Goal: Check status

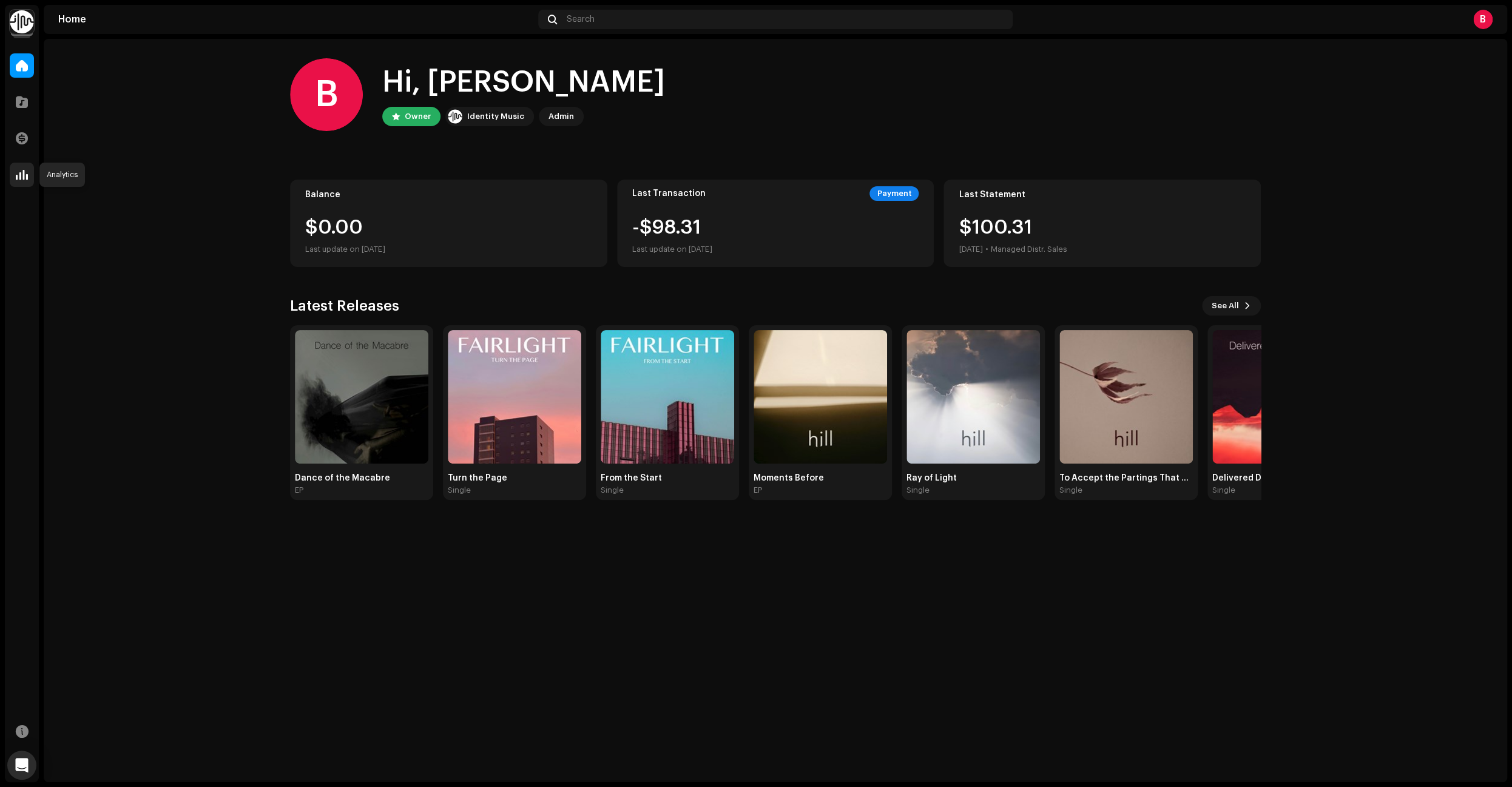
click at [27, 178] on span at bounding box center [21, 175] width 12 height 10
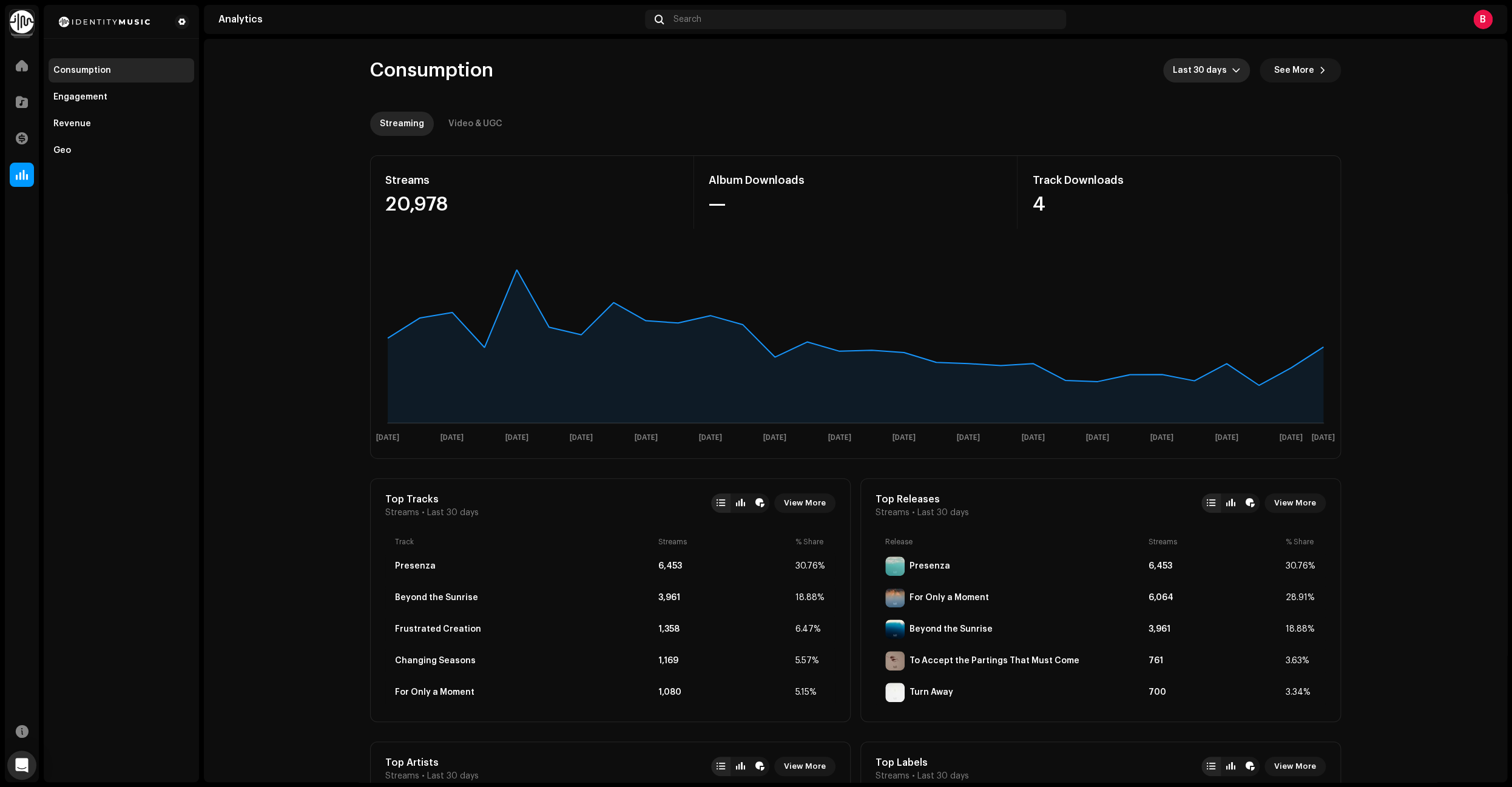
click at [1238, 73] on icon "dropdown trigger" at bounding box center [1236, 70] width 7 height 4
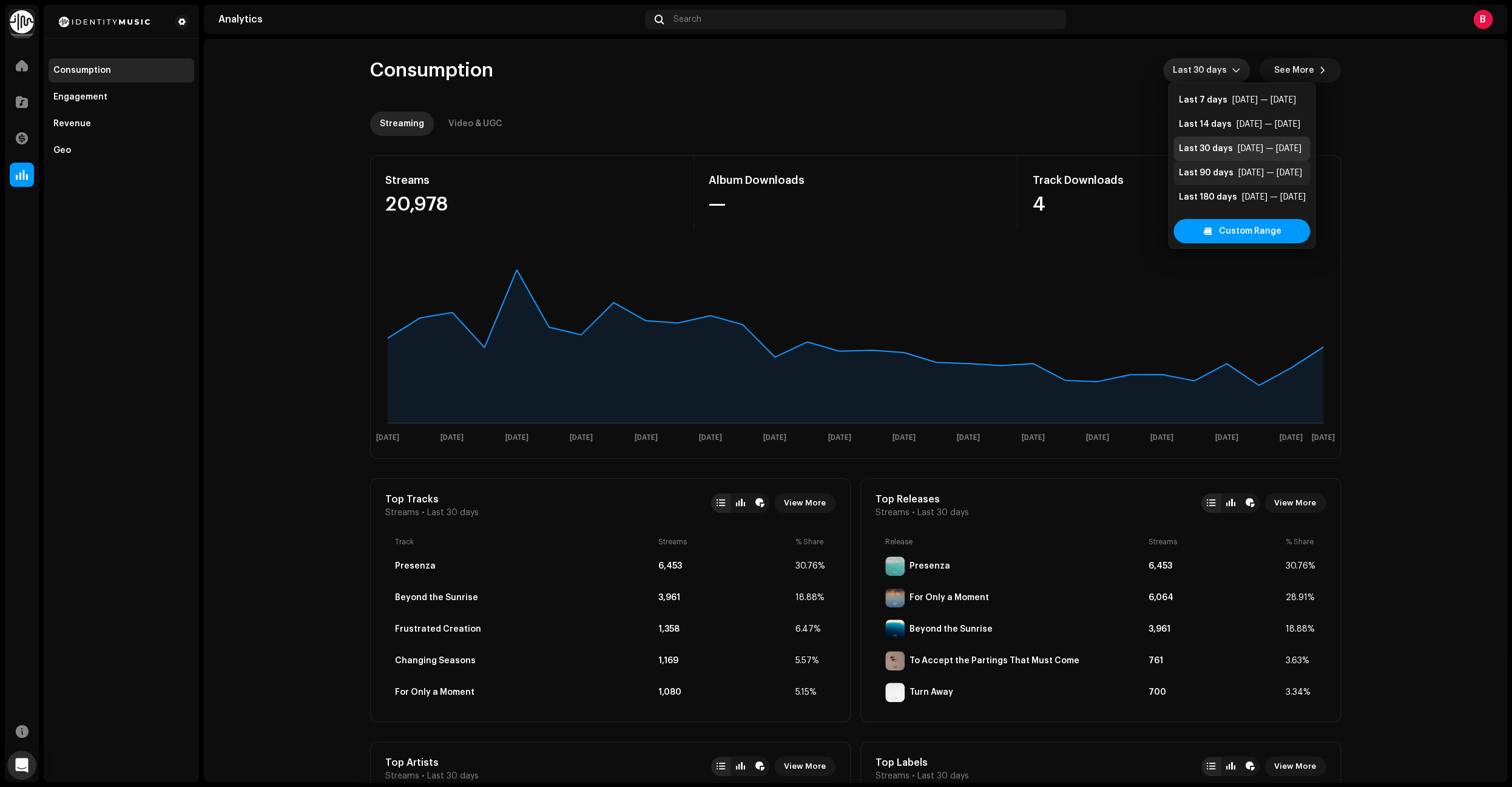
click at [1216, 175] on div "Last 90 days" at bounding box center [1205, 172] width 54 height 12
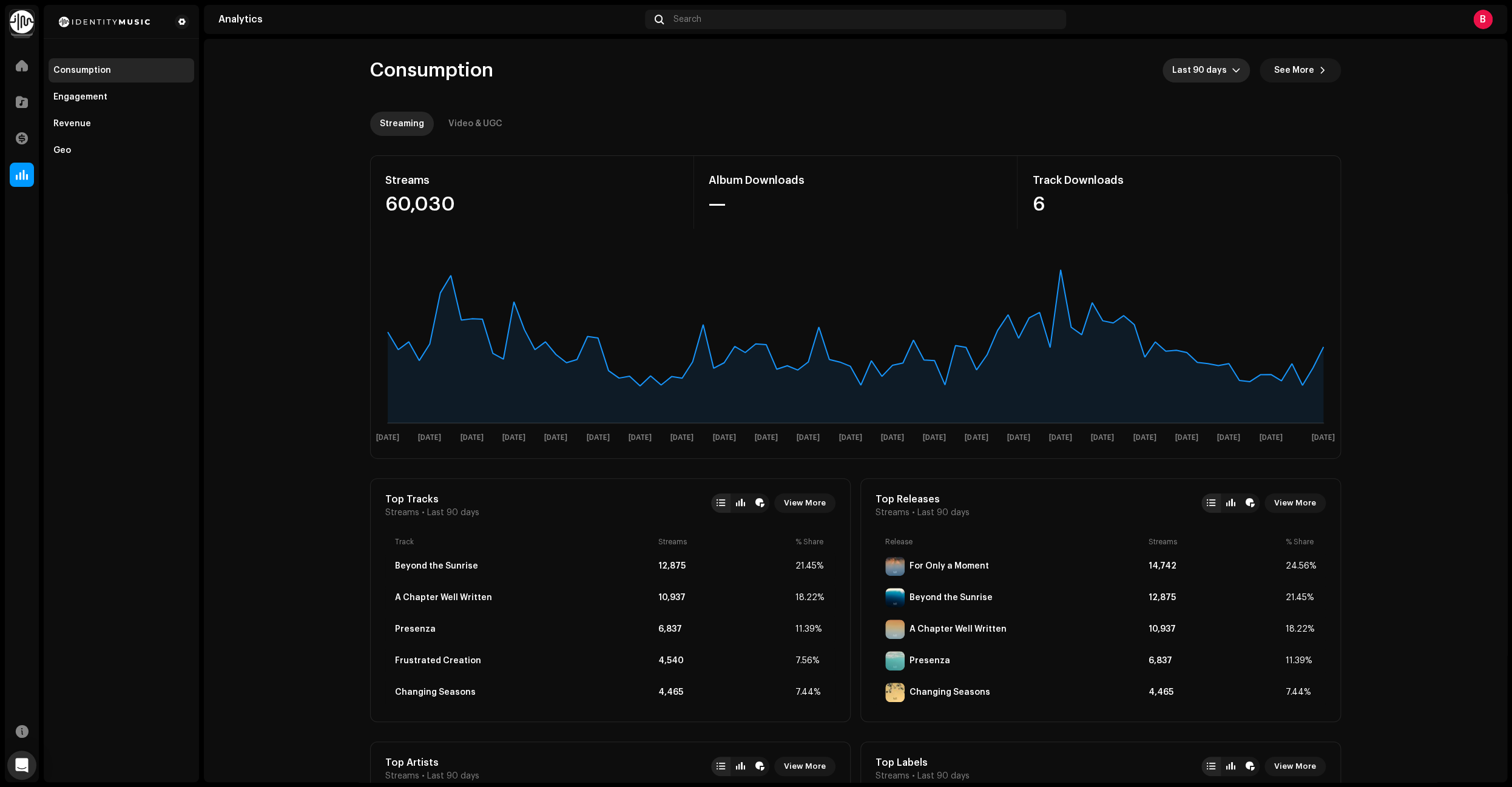
click at [1243, 80] on p-select "Last 90 days" at bounding box center [1206, 70] width 87 height 24
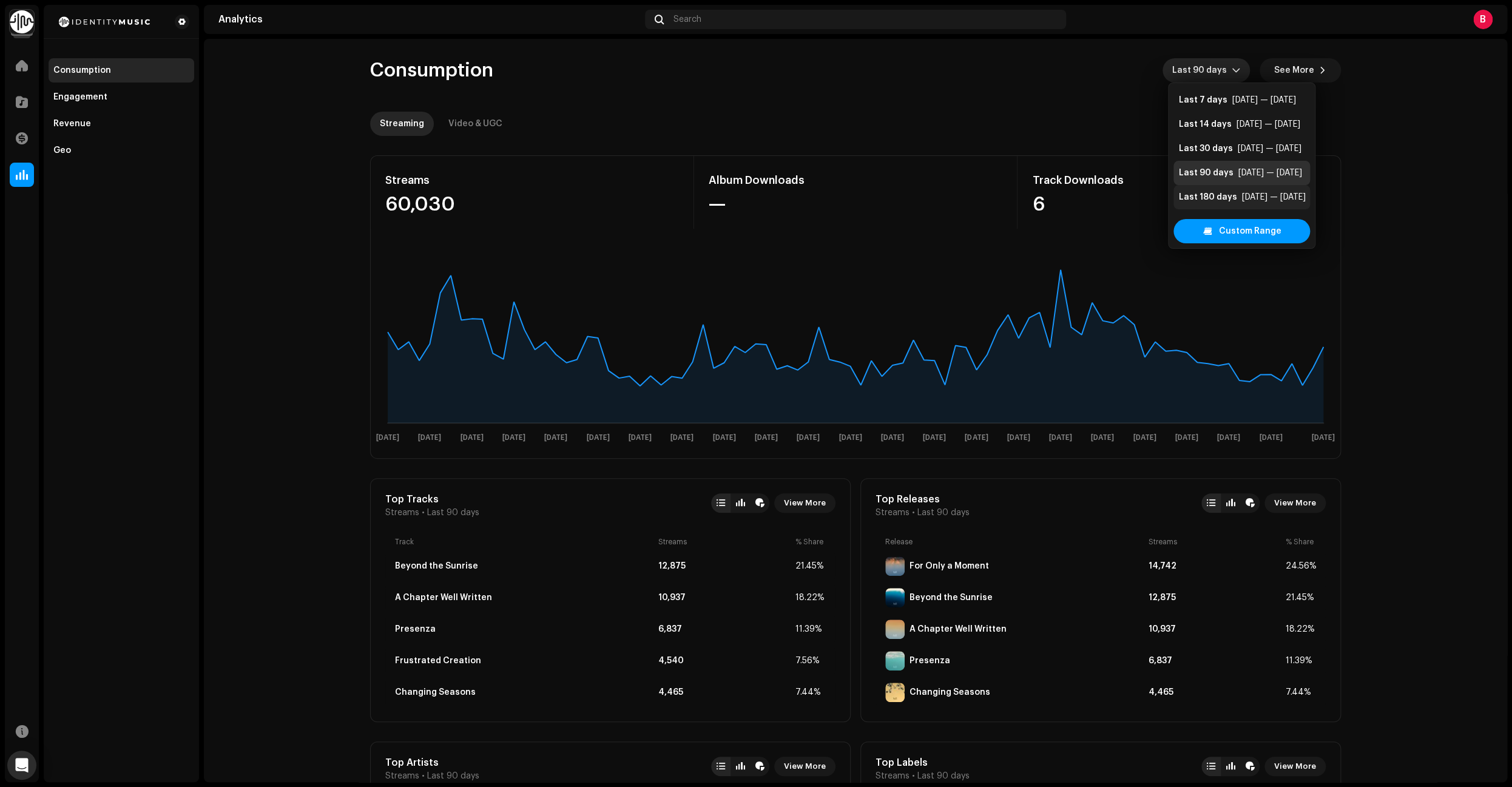
click at [1209, 195] on div "Last 180 days" at bounding box center [1207, 197] width 59 height 12
